Goal: Information Seeking & Learning: Learn about a topic

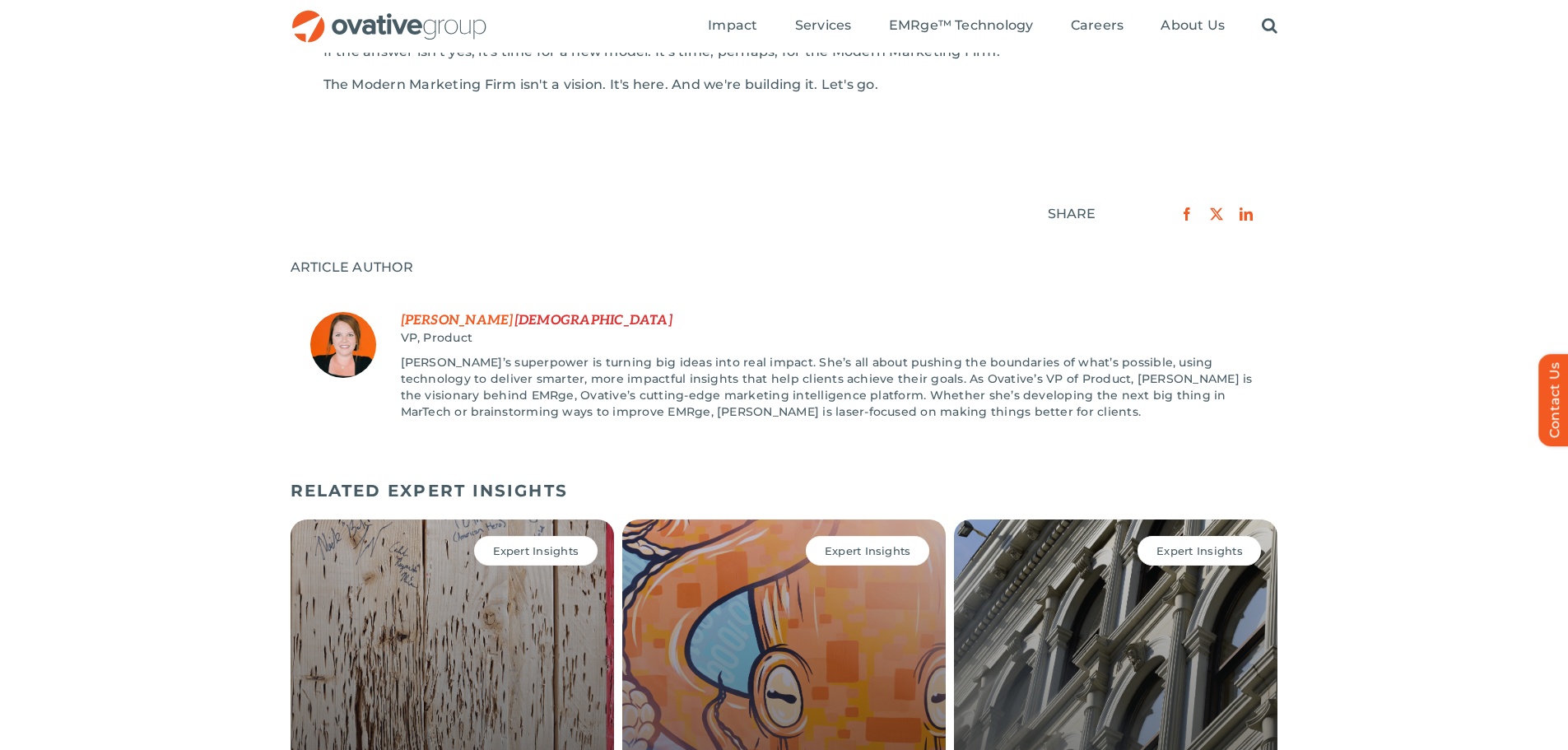
scroll to position [2661, 0]
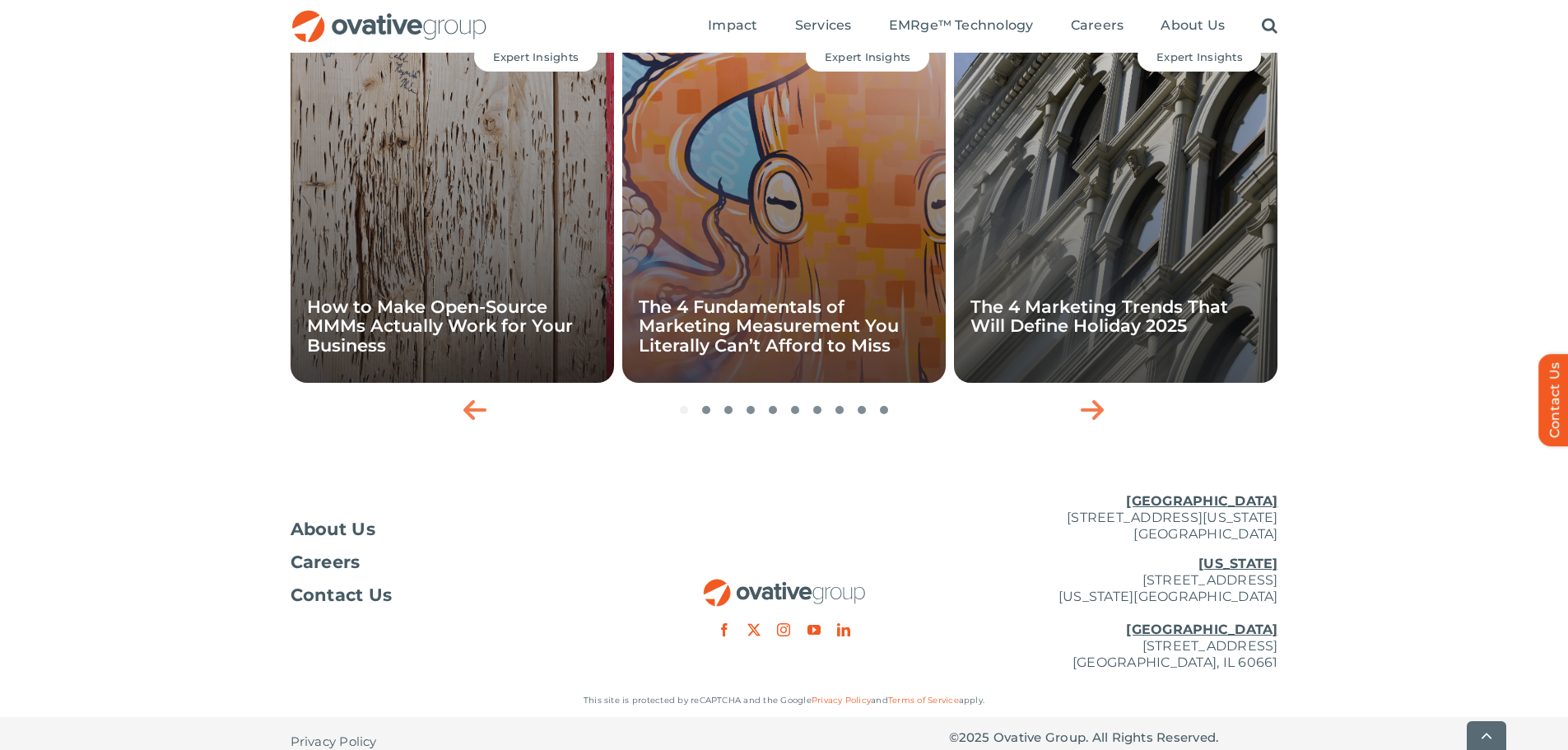
click at [742, 345] on div "Expert Insights The 4 Fundamentals of Marketing Measurement You Literally Can’t…" at bounding box center [784, 204] width 324 height 358
click at [818, 315] on link "The 4 Fundamentals of Marketing Measurement You Literally Can’t Afford to Miss" at bounding box center [769, 326] width 260 height 58
